Goal: Find specific page/section: Find specific page/section

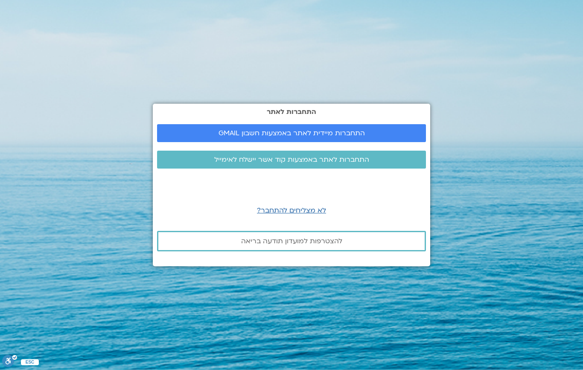
click at [332, 142] on link "התחברות מיידית לאתר באמצעות חשבון GMAIL" at bounding box center [291, 133] width 269 height 18
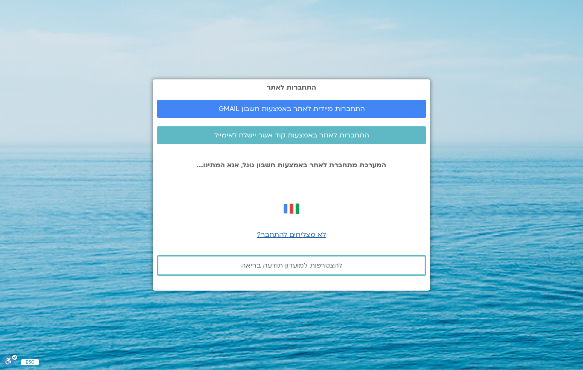
scroll to position [2, 0]
click at [324, 144] on link "התחברות לאתר באמצעות קוד אשר יישלח לאימייל" at bounding box center [291, 135] width 269 height 18
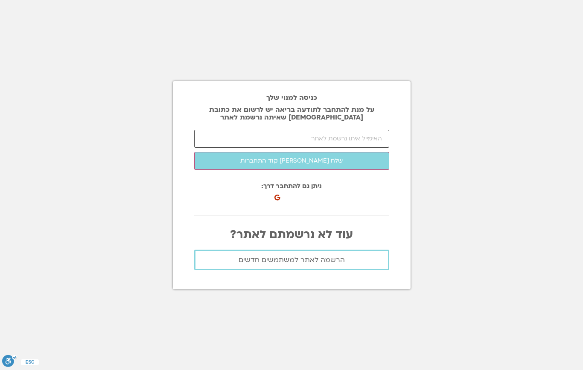
click at [338, 148] on input "email" at bounding box center [291, 139] width 195 height 18
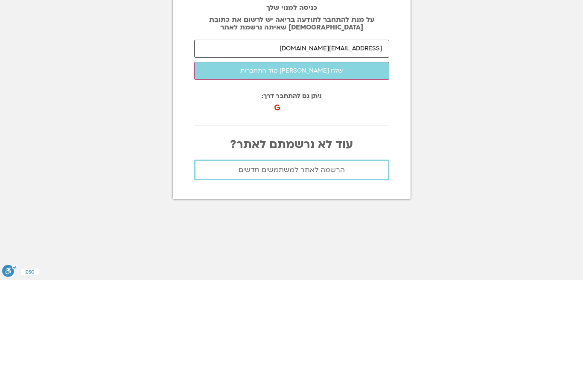
type input "tsafyamos@gmail.com"
click at [342, 152] on button "שלח לי קוד התחברות" at bounding box center [291, 161] width 195 height 18
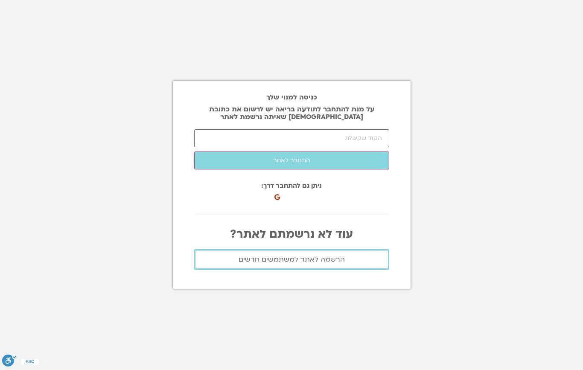
click at [328, 152] on button "התחבר לאתר" at bounding box center [291, 161] width 195 height 18
click at [360, 130] on input "number" at bounding box center [291, 139] width 195 height 18
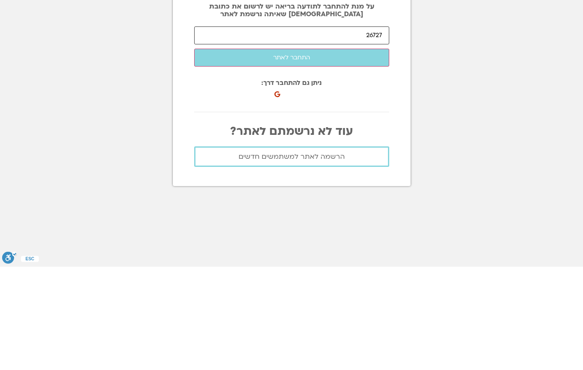
type input "26727"
click at [305, 152] on button "התחבר לאתר" at bounding box center [291, 161] width 195 height 18
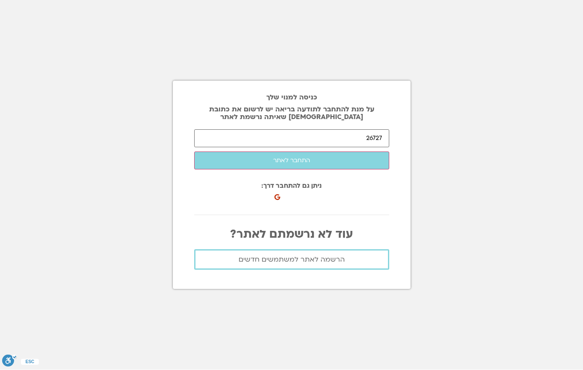
click at [324, 152] on button "התחבר לאתר" at bounding box center [291, 161] width 195 height 18
click at [305, 185] on div "כניסה באמצעות חשבון Google. פתיחה בכרטיסייה חדשה" at bounding box center [318, 194] width 93 height 19
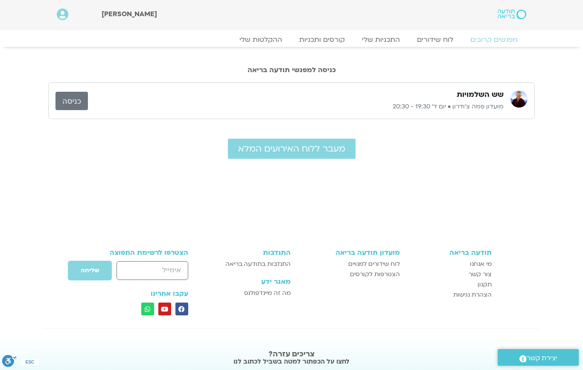
click at [297, 154] on span "מעבר ללוח האירועים המלא" at bounding box center [291, 149] width 107 height 10
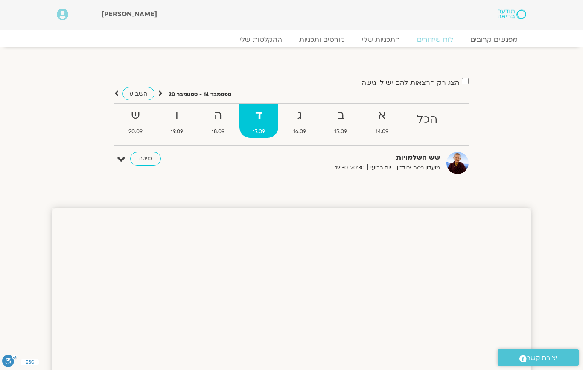
click at [307, 125] on link "ג 16.09" at bounding box center [299, 121] width 39 height 34
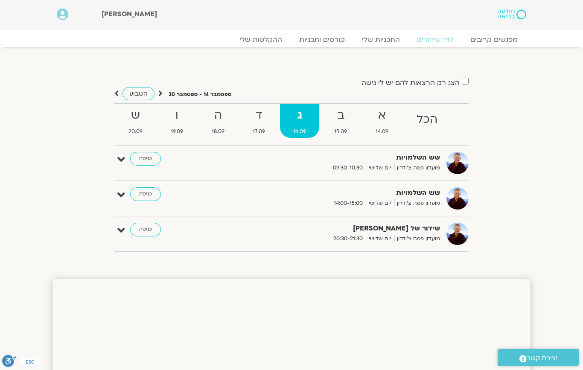
click at [261, 127] on span "17.09" at bounding box center [258, 131] width 39 height 9
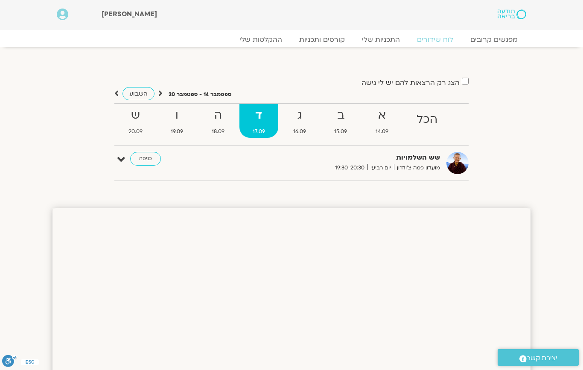
click at [215, 129] on span "18.09" at bounding box center [217, 131] width 39 height 9
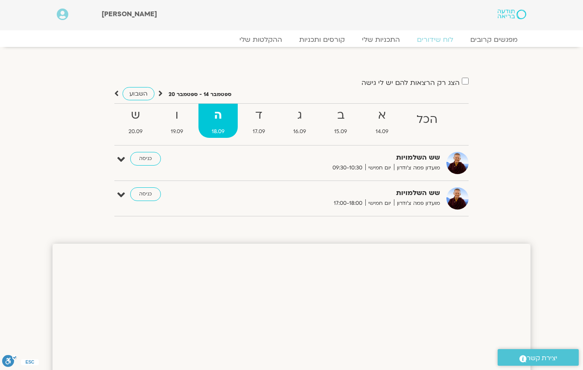
click at [259, 129] on span "17.09" at bounding box center [258, 131] width 39 height 9
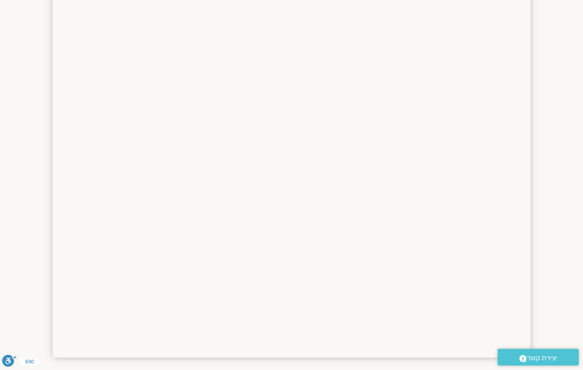
scroll to position [497, 0]
